Goal: Task Accomplishment & Management: Manage account settings

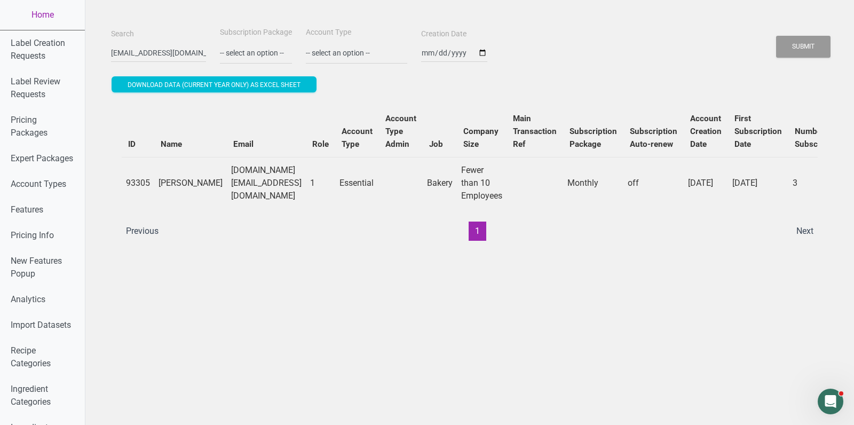
type input "[EMAIL_ADDRESS][DOMAIN_NAME]"
click at [776, 36] on button "Submit" at bounding box center [803, 47] width 54 height 22
click at [822, 44] on button "Submit" at bounding box center [803, 47] width 54 height 22
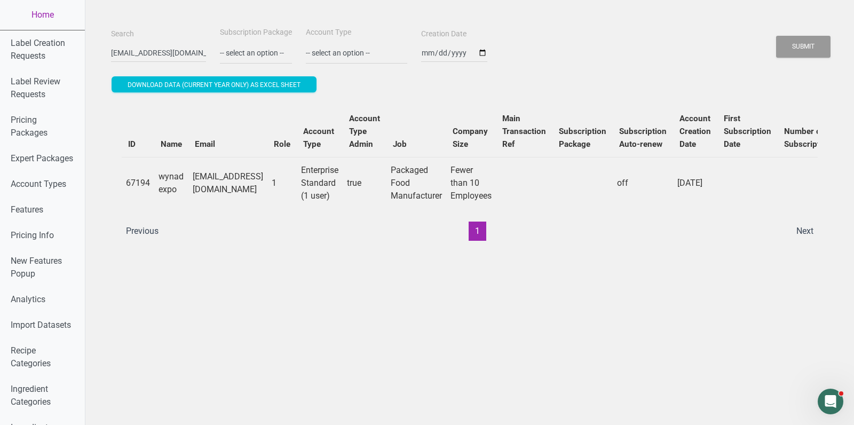
click at [233, 182] on td "[EMAIL_ADDRESS][DOMAIN_NAME]" at bounding box center [228, 183] width 79 height 52
drag, startPoint x: 157, startPoint y: 180, endPoint x: 181, endPoint y: 189, distance: 25.7
click at [181, 189] on td "wynad expo" at bounding box center [171, 183] width 34 height 52
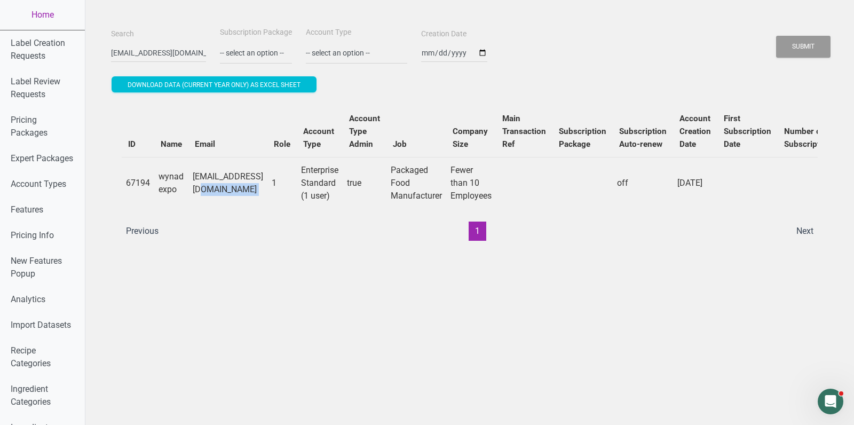
copy td "wynad expo"
